Goal: Task Accomplishment & Management: Manage account settings

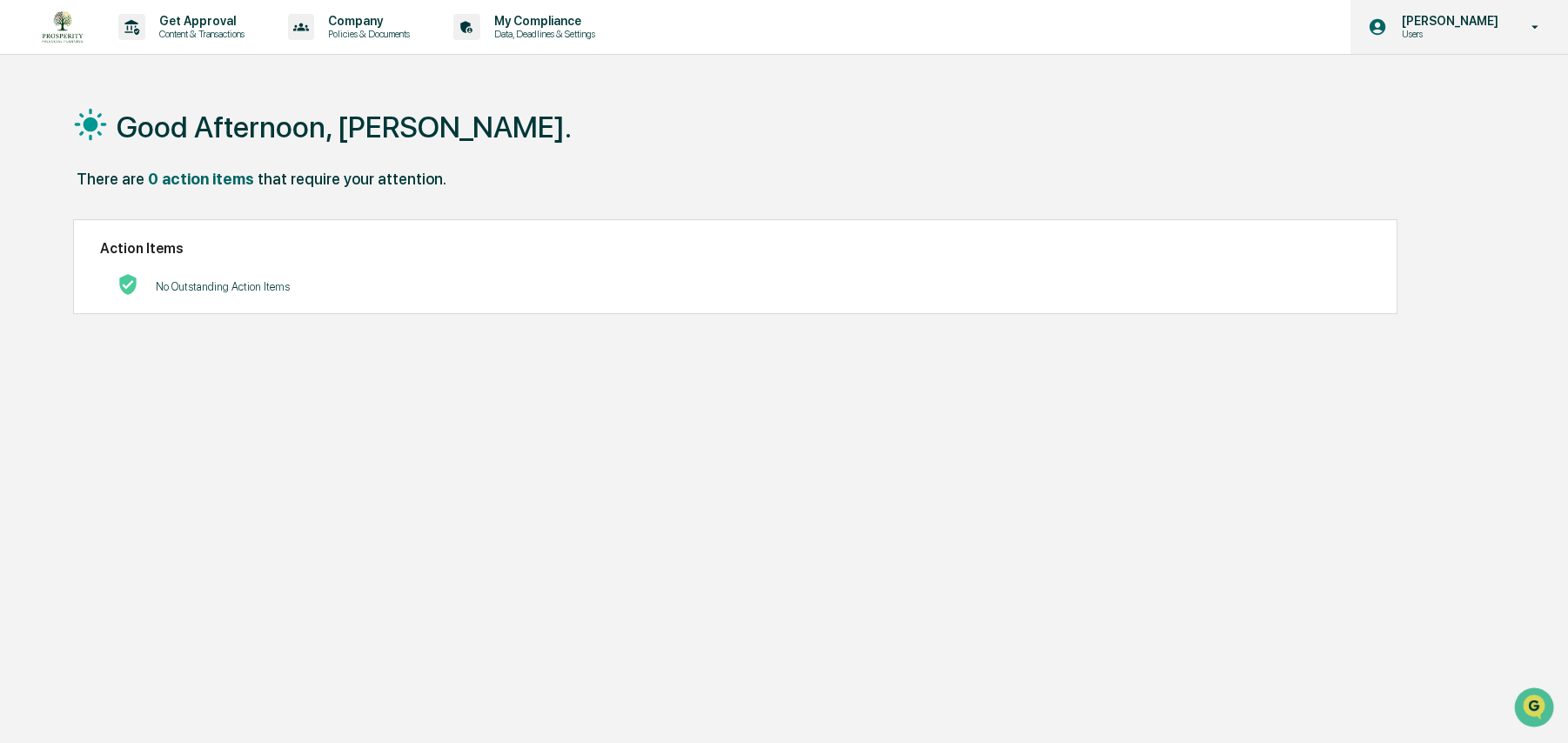
click at [1427, 24] on p "[PERSON_NAME]" at bounding box center [1446, 20] width 120 height 14
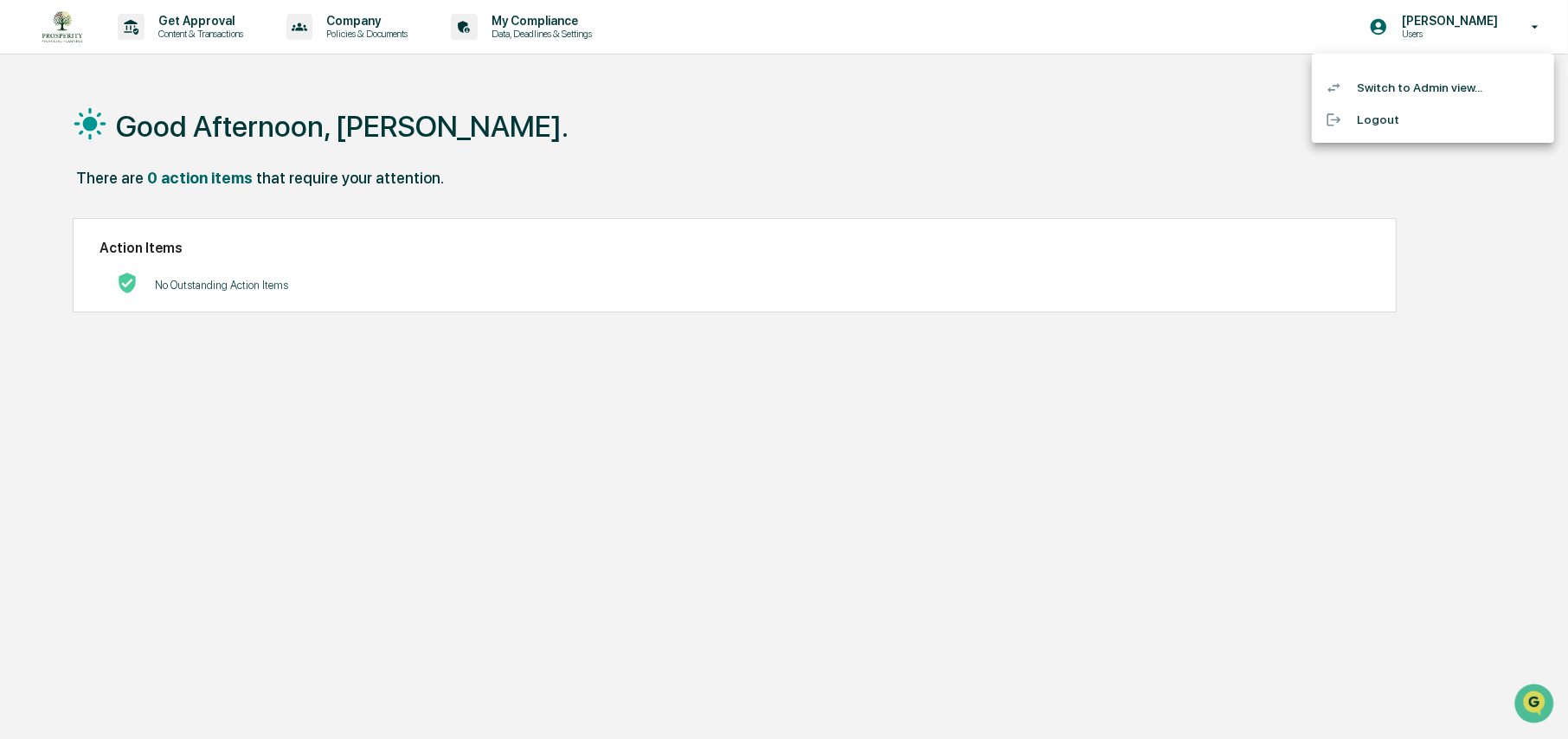
click at [1406, 85] on li "Switch to Admin view..." at bounding box center [1433, 87] width 243 height 32
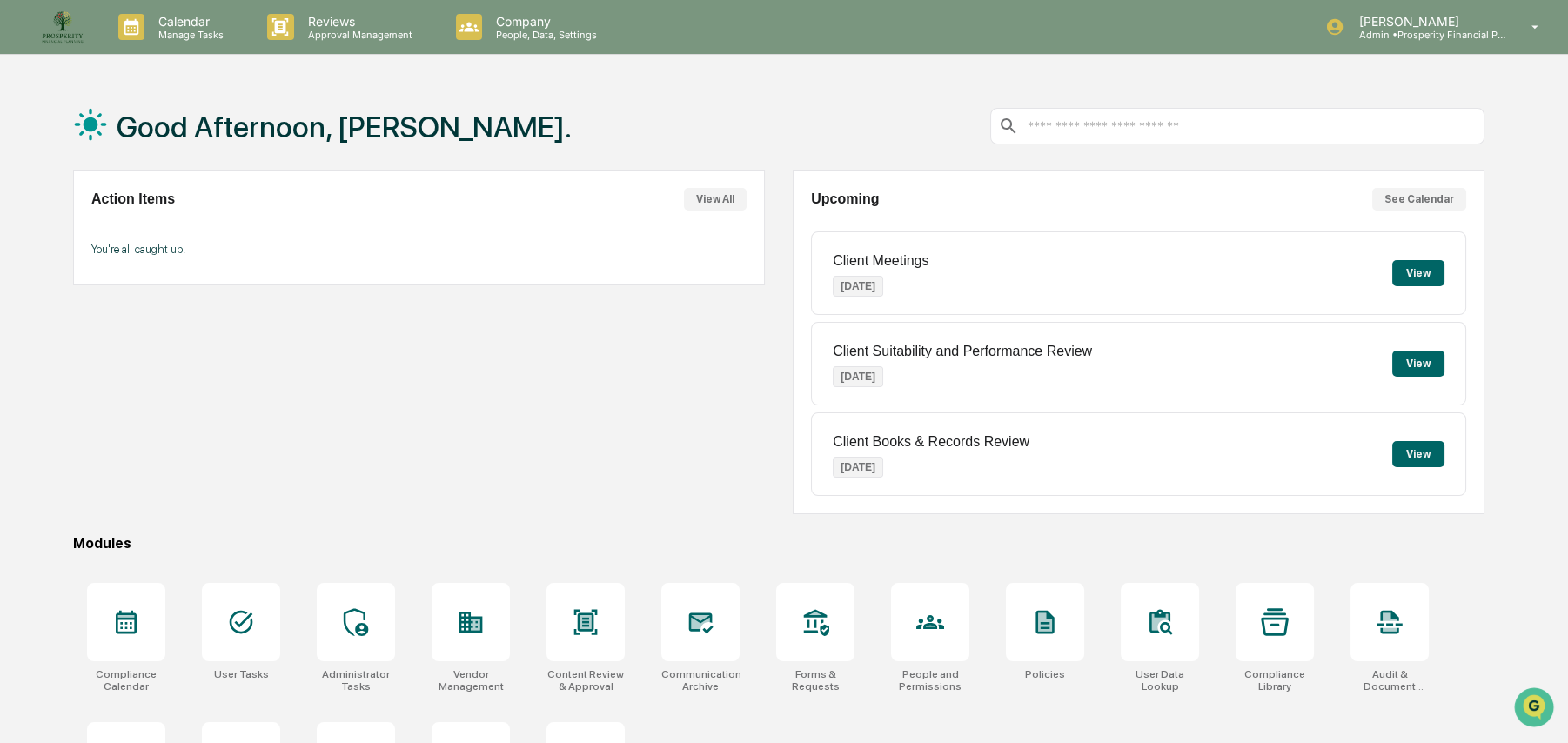
click at [1408, 272] on button "View" at bounding box center [1417, 273] width 52 height 26
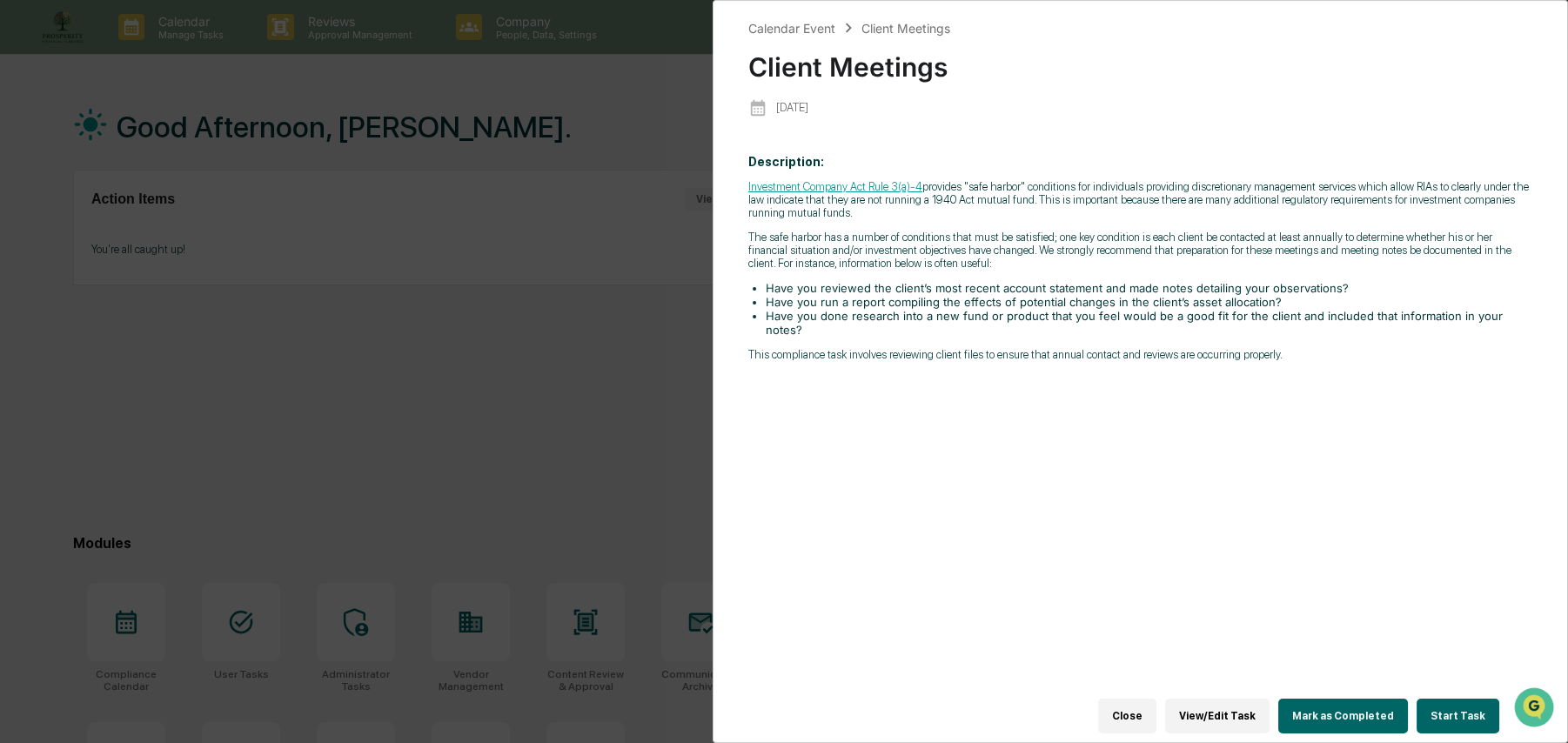
click at [424, 307] on div "Calendar Event Client Meetings Client Meetings [DATE] Description: Investment C…" at bounding box center [784, 372] width 1568 height 743
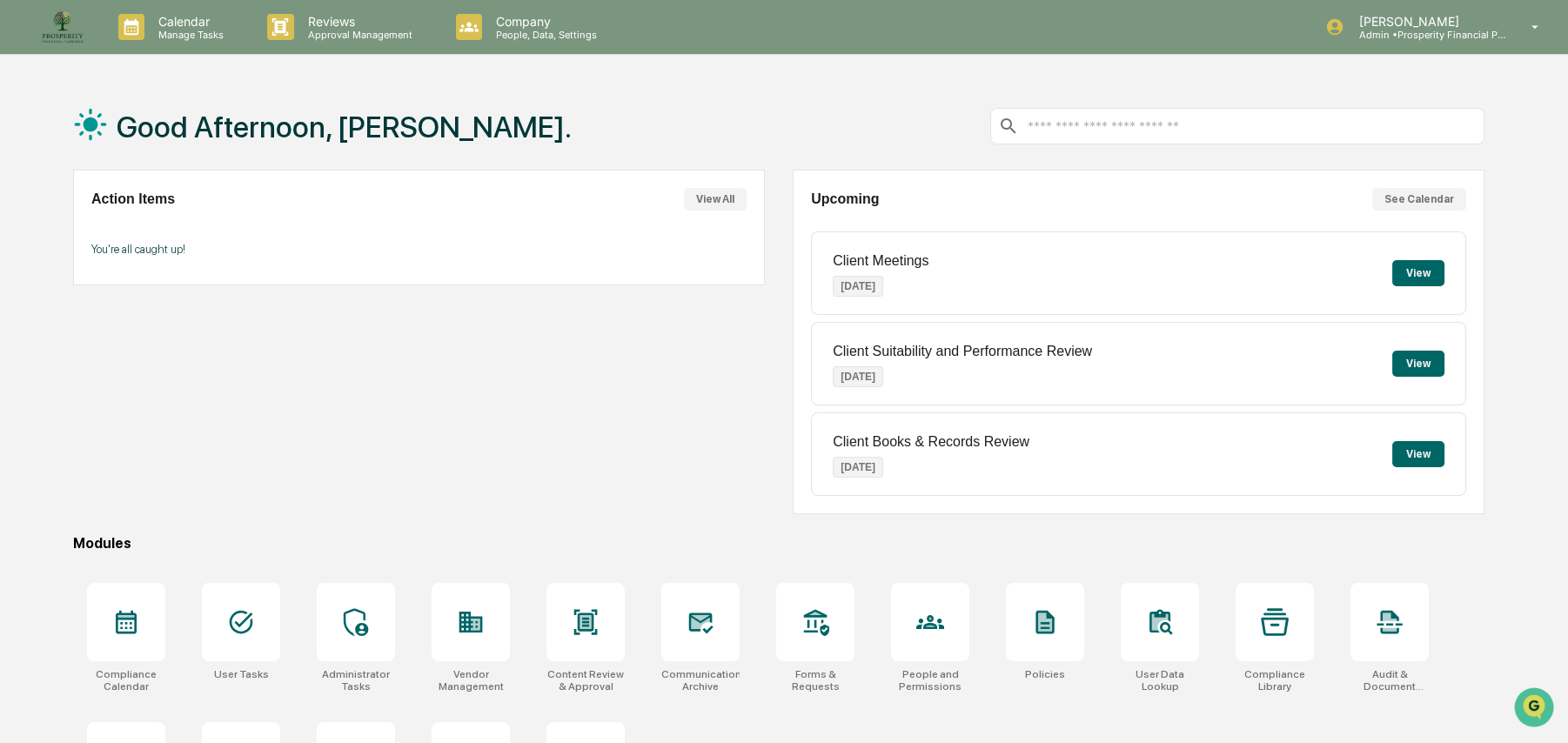
click at [1421, 357] on button "View" at bounding box center [1417, 363] width 52 height 26
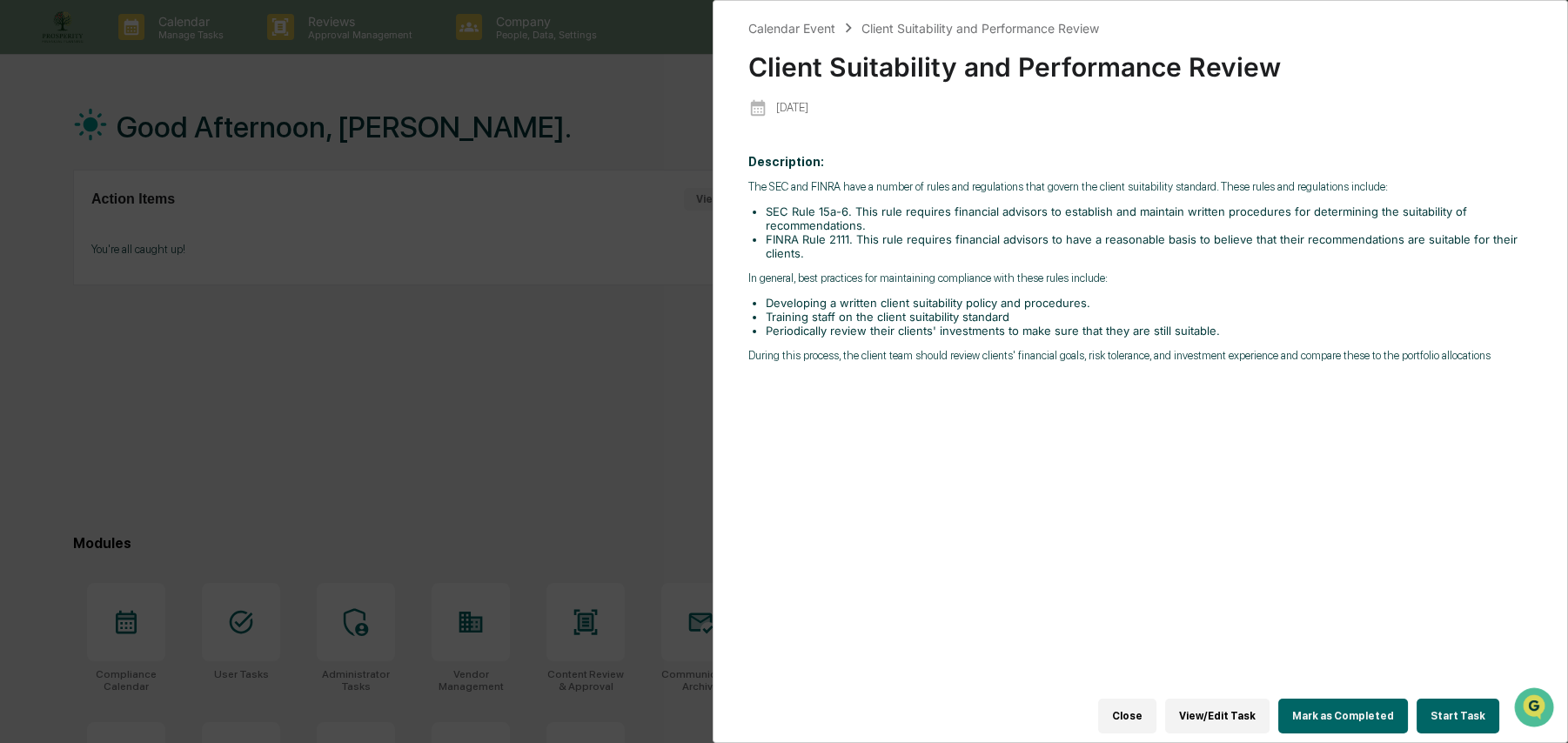
click at [1024, 300] on li "Developing a written client suitability policy and procedures." at bounding box center [1148, 302] width 766 height 14
copy li "Developing a written client suitability policy and procedures."
click at [430, 326] on div "Calendar Event Client Suitability and Performance Review Client Suitability and…" at bounding box center [784, 372] width 1568 height 743
